Goal: Answer question/provide support: Share knowledge or assist other users

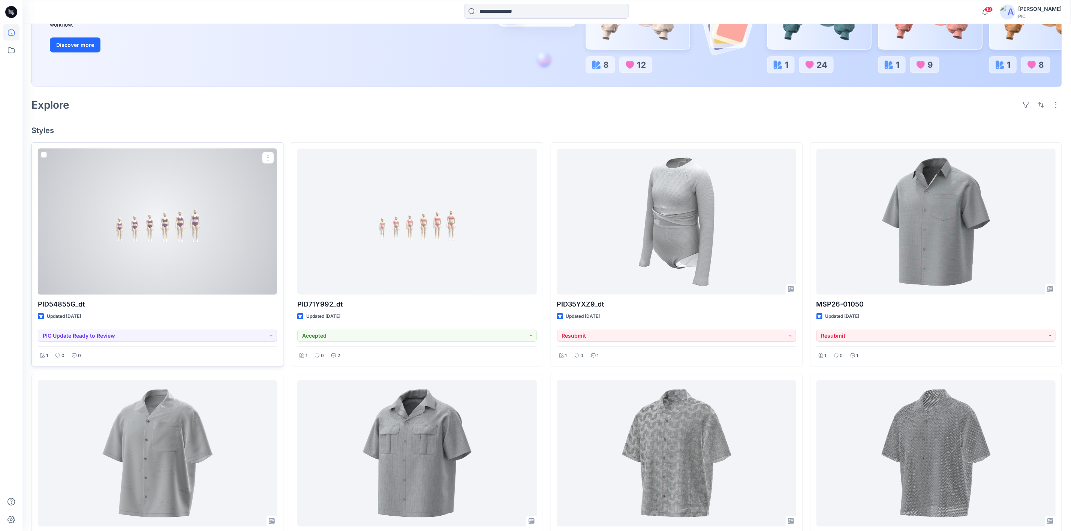
scroll to position [150, 0]
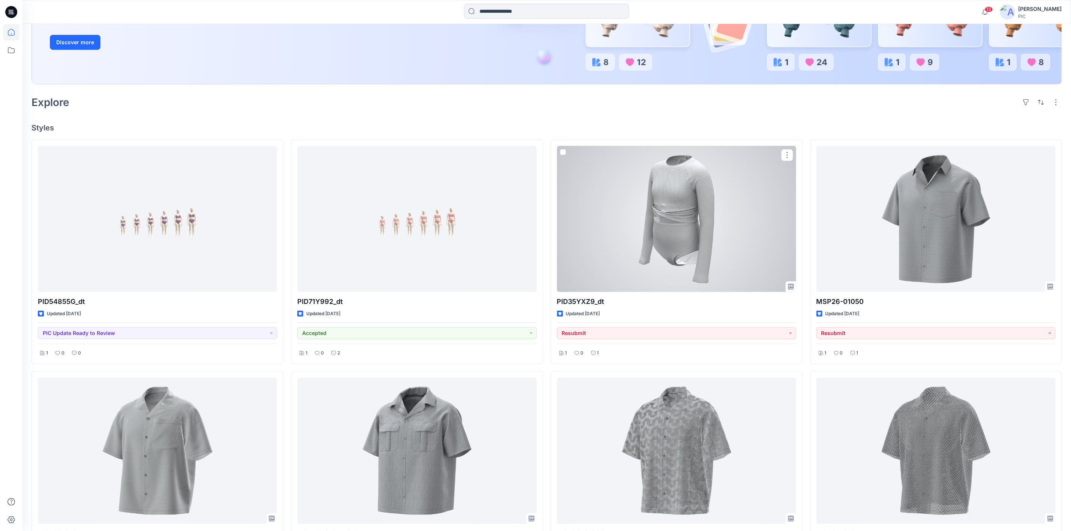
click at [694, 222] on div at bounding box center [676, 219] width 239 height 146
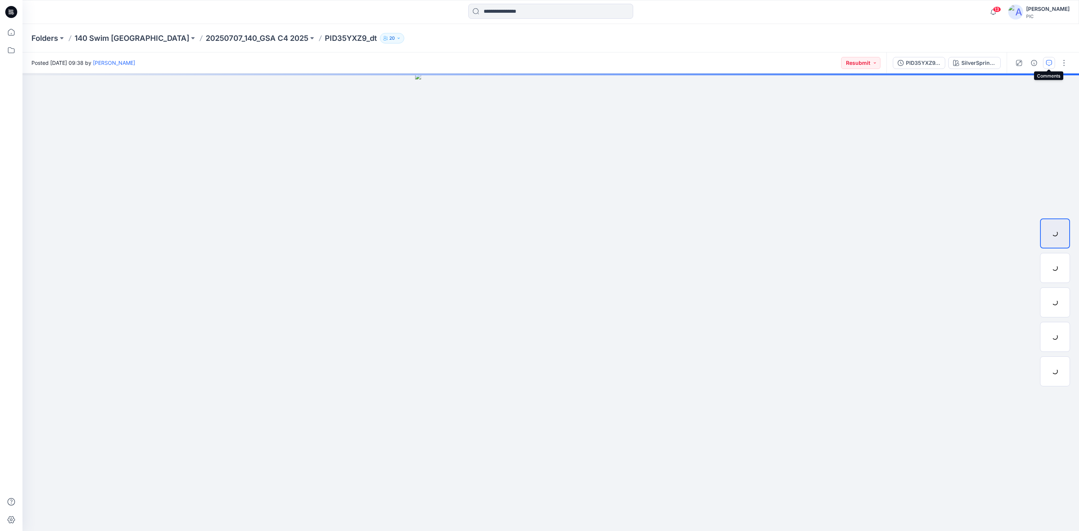
click at [1048, 63] on icon "button" at bounding box center [1049, 63] width 6 height 6
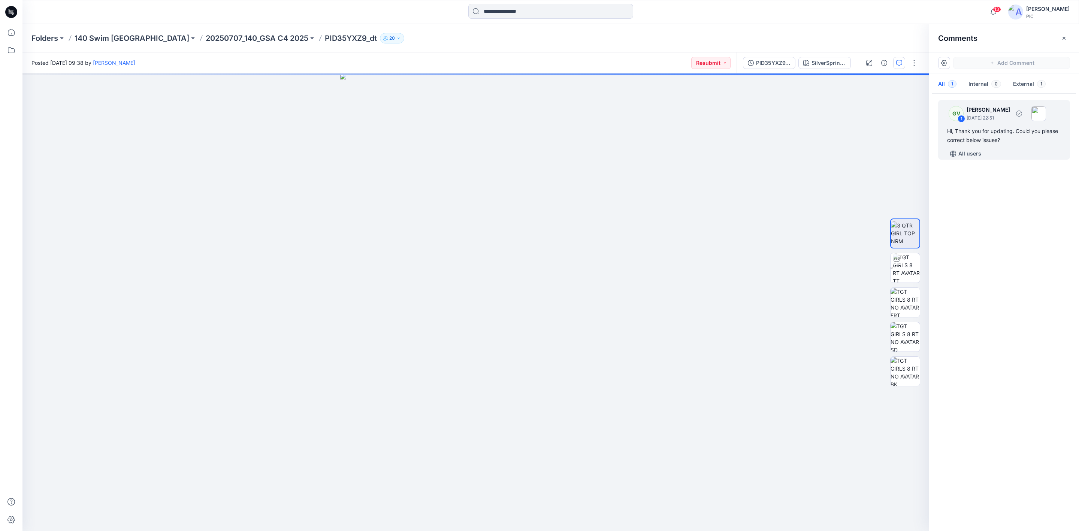
click at [972, 140] on div "Hi, Thank you for updating. Could you please correct below issues?" at bounding box center [1004, 136] width 114 height 18
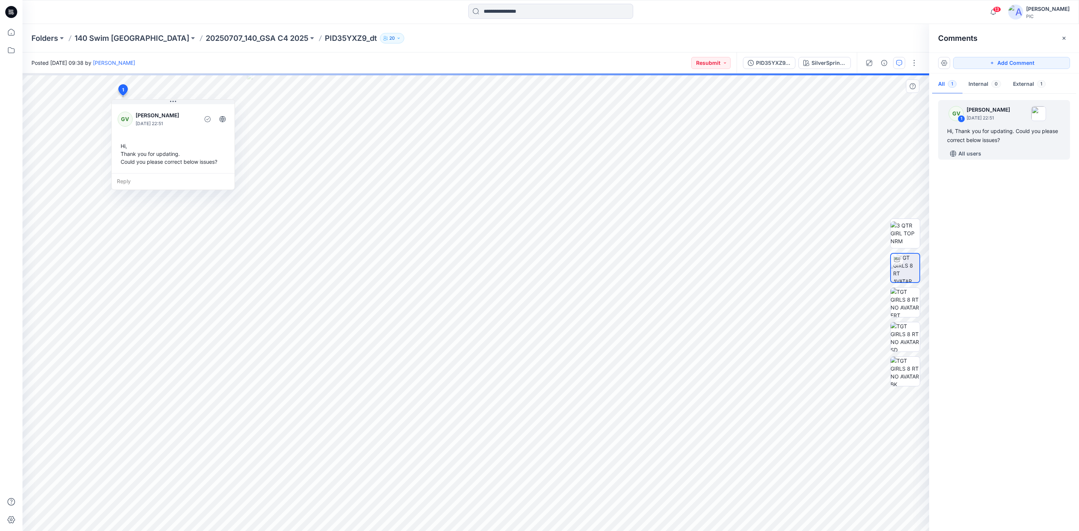
click at [177, 183] on div "Reply" at bounding box center [173, 181] width 123 height 16
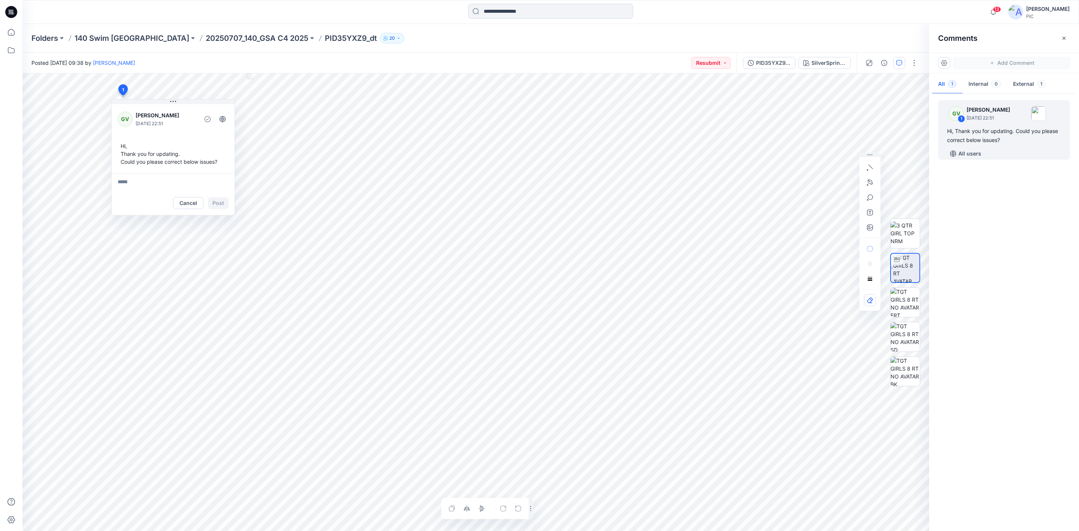
click at [934, 446] on div "SilverSprings Loading... Material Properties Loading... 2 1 GV [PERSON_NAME] [D…" at bounding box center [550, 302] width 1057 height 458
click at [206, 37] on p "20250707_140_GSA C4 2025" at bounding box center [257, 38] width 103 height 10
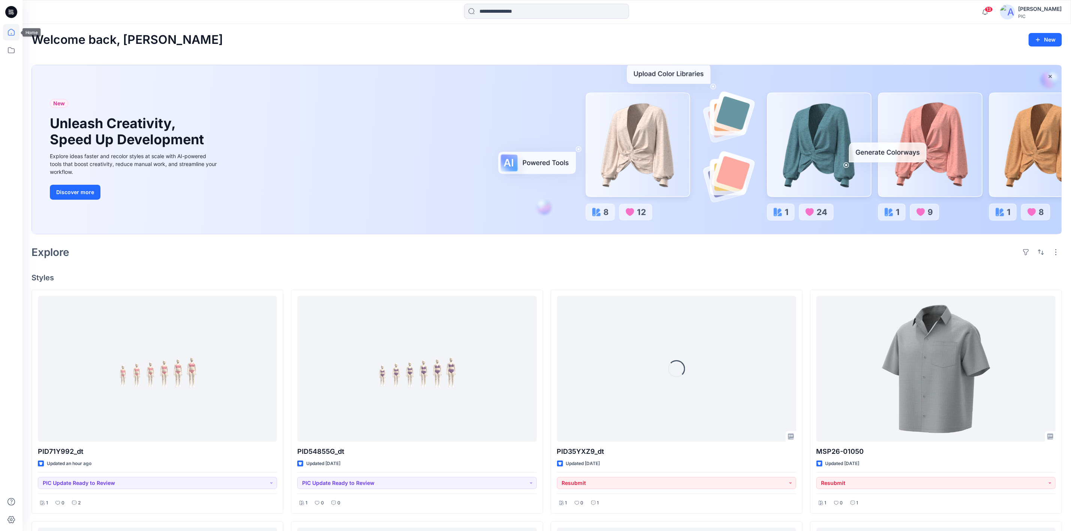
click at [12, 15] on icon at bounding box center [11, 12] width 12 height 12
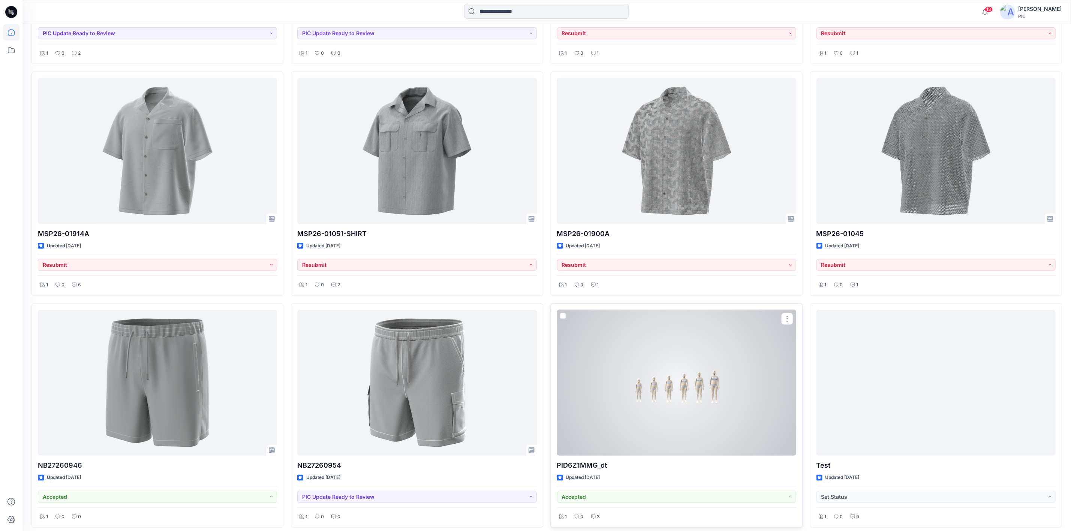
scroll to position [485, 0]
